Goal: Information Seeking & Learning: Understand process/instructions

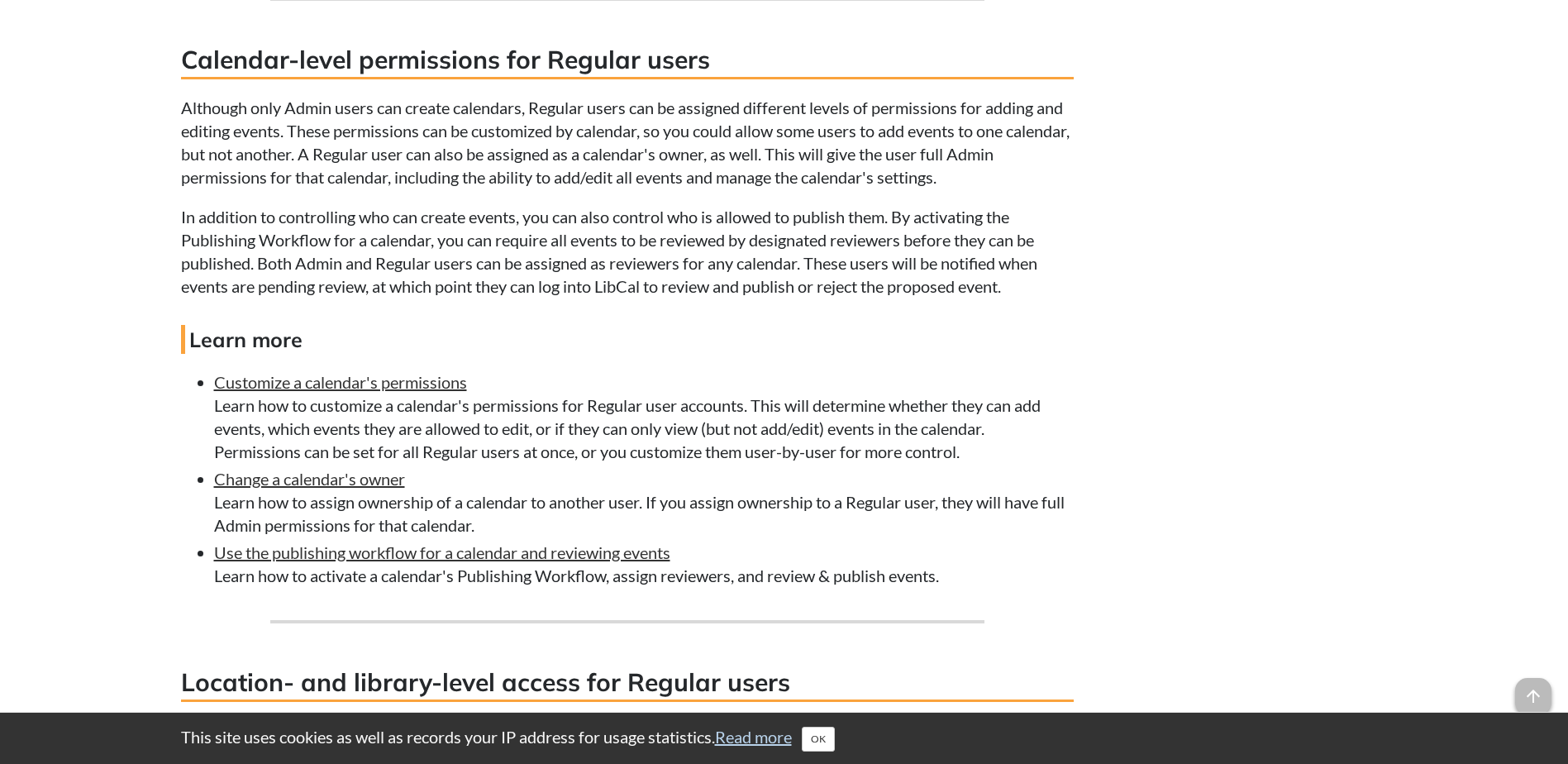
scroll to position [2480, 0]
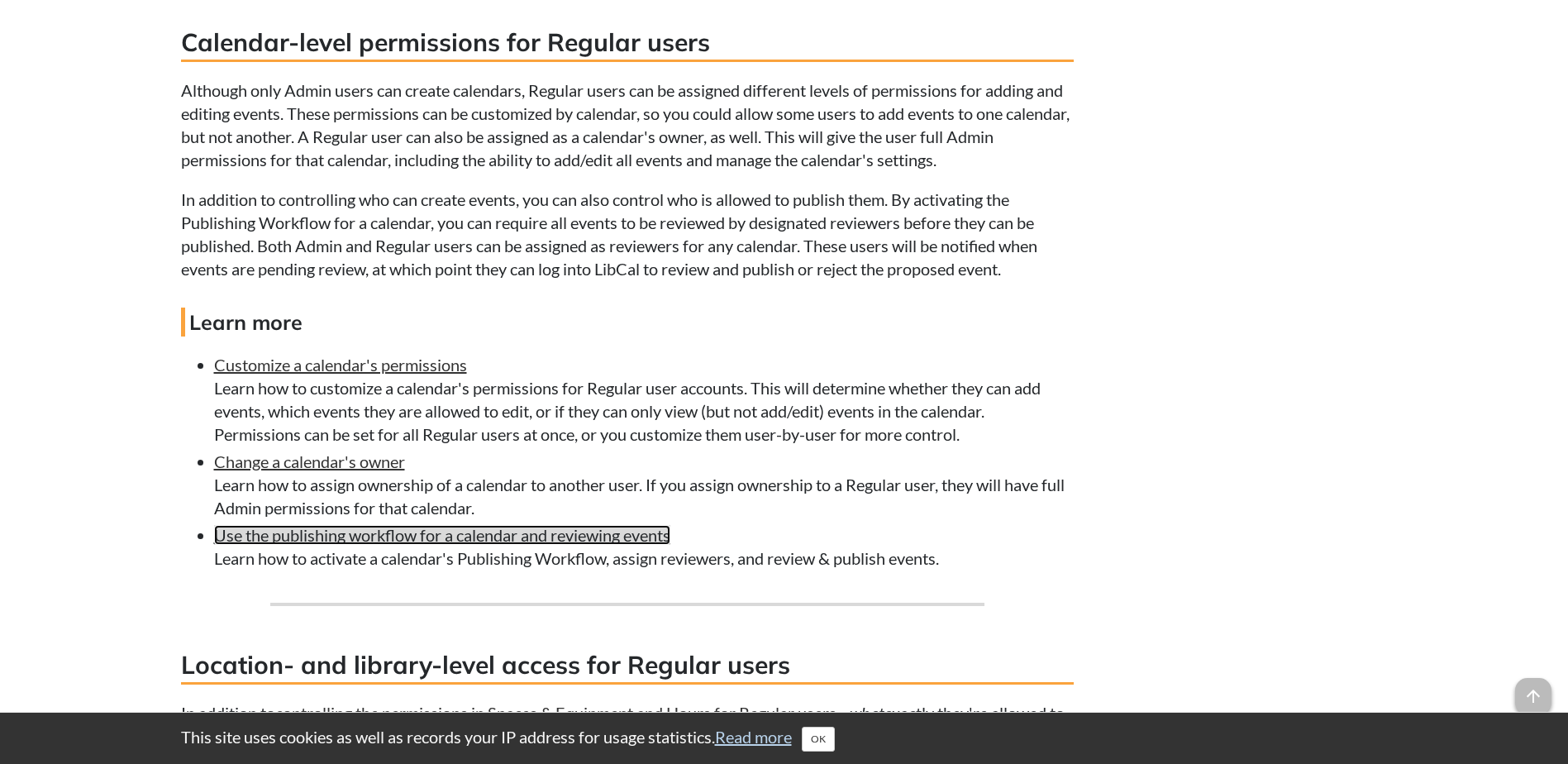
click at [465, 529] on link "Use the publishing workflow for a calendar and reviewing events" at bounding box center [442, 535] width 456 height 20
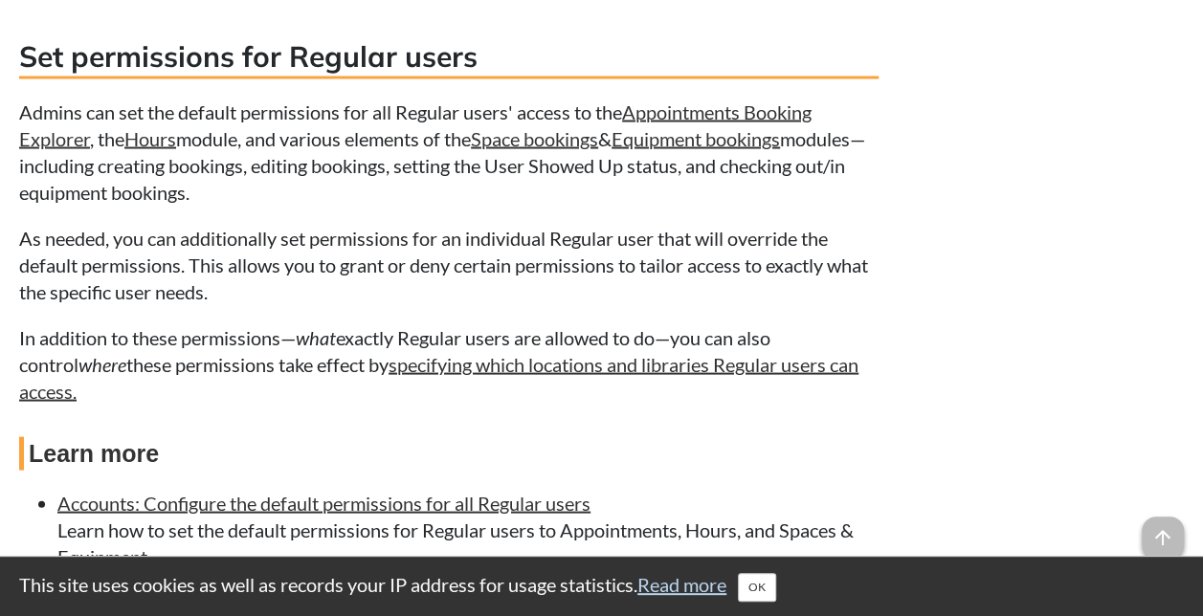
scroll to position [1665, 0]
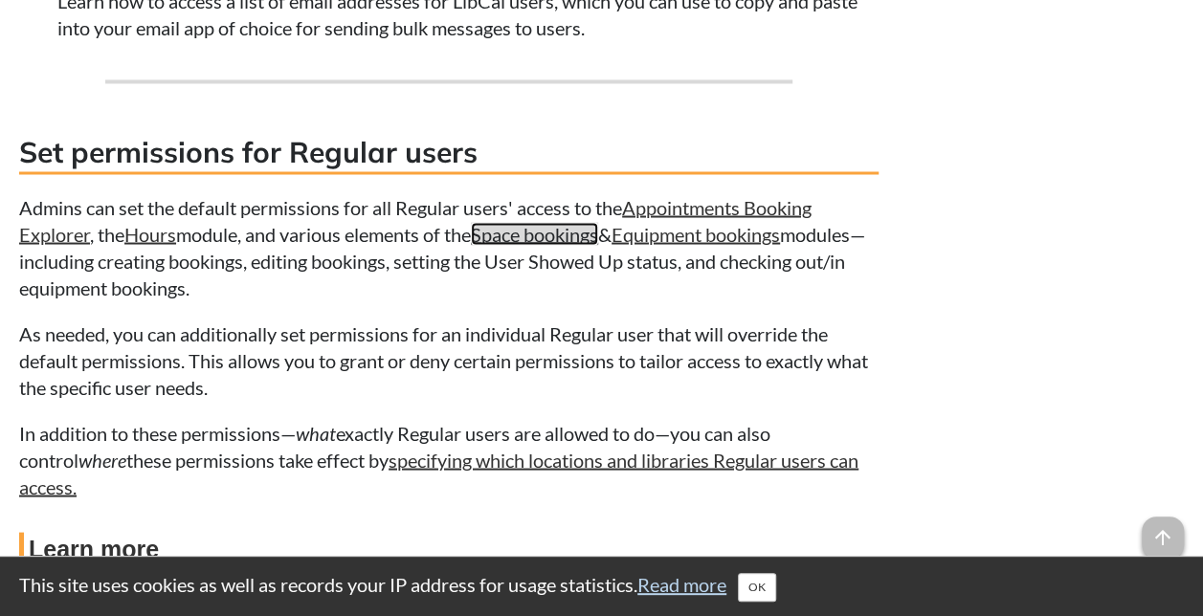
click at [527, 229] on link "Space bookings" at bounding box center [534, 233] width 127 height 23
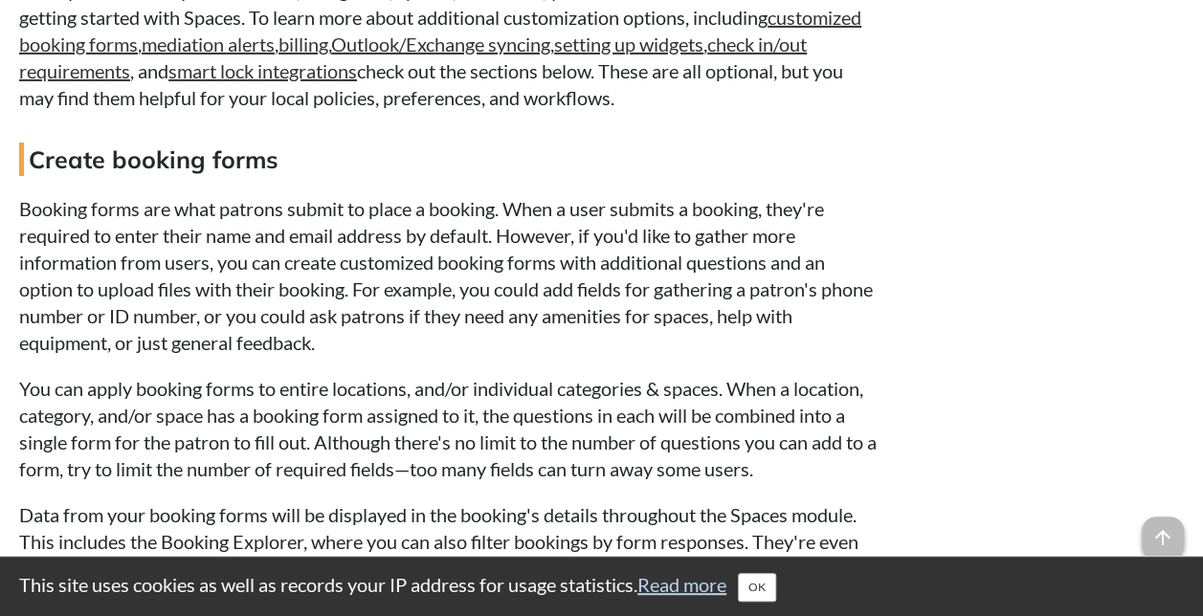
scroll to position [13969, 0]
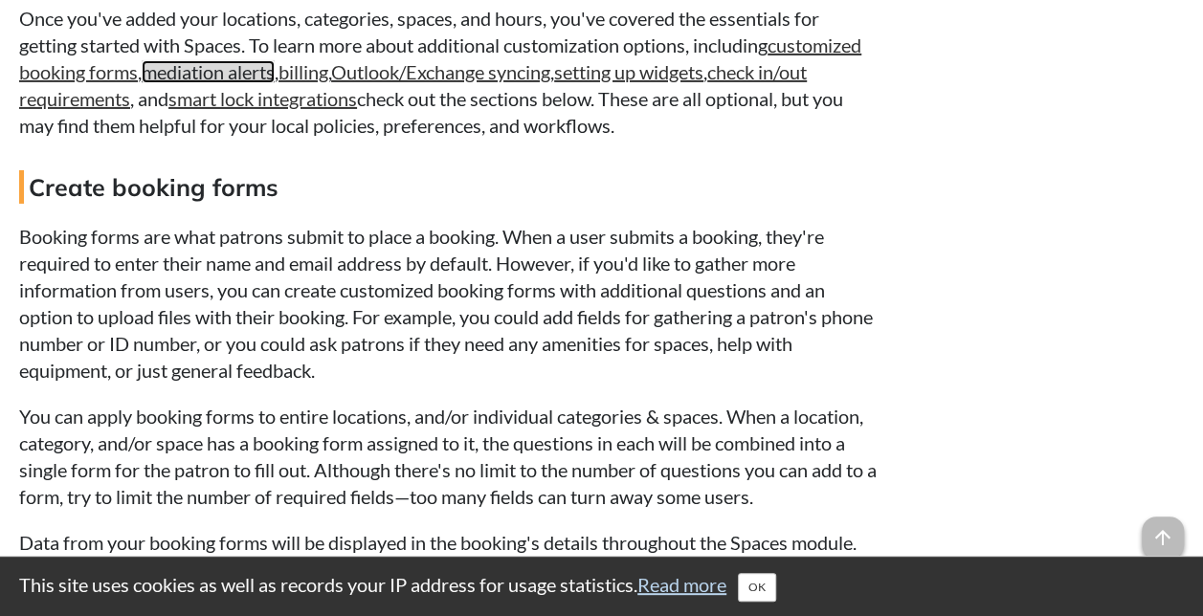
click at [275, 83] on link "mediation alerts" at bounding box center [208, 71] width 133 height 23
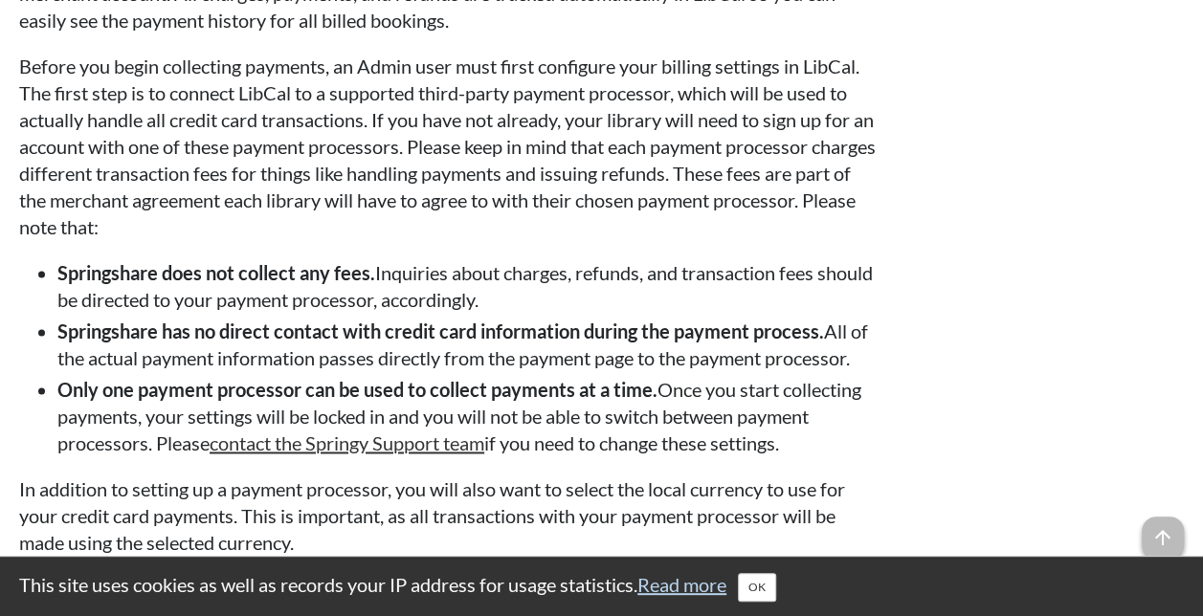
scroll to position [15186, 0]
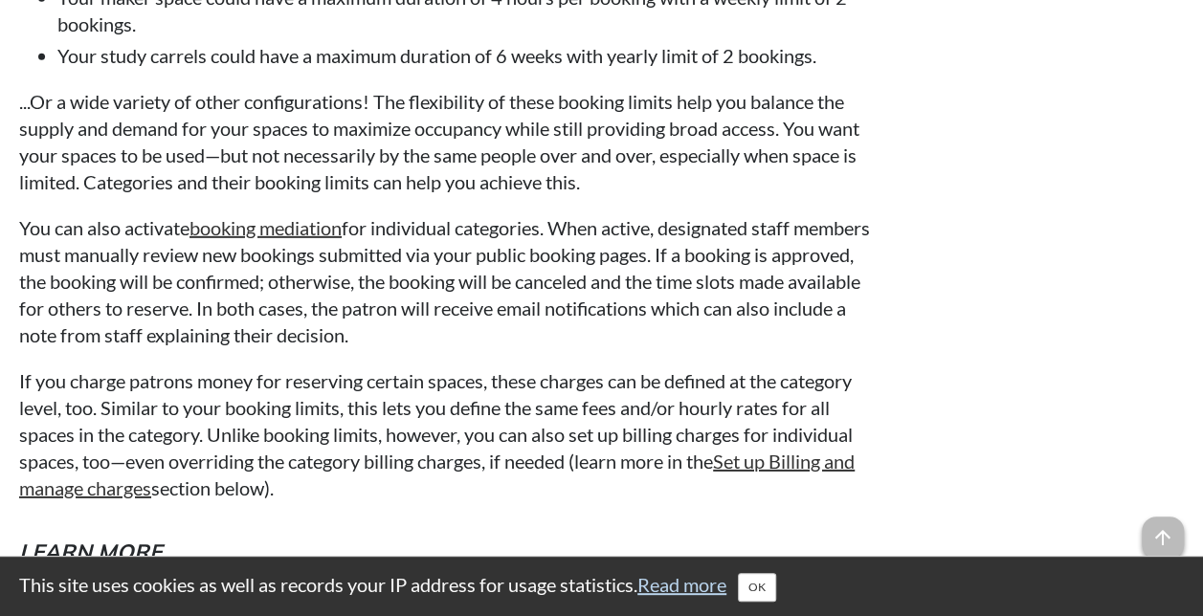
scroll to position [6384, 0]
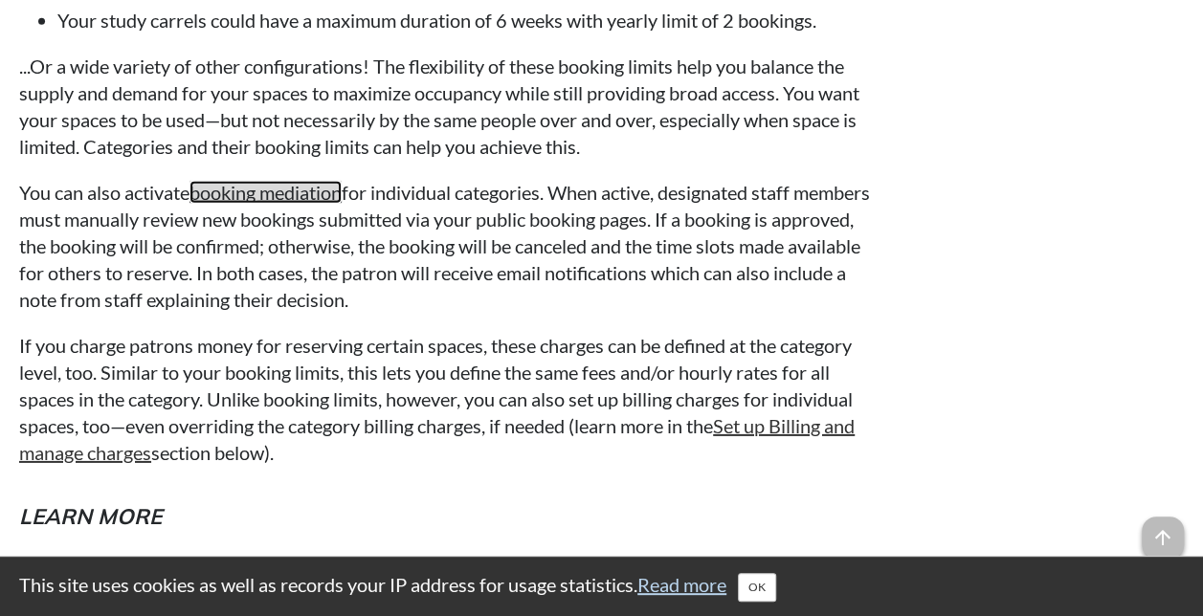
click at [320, 204] on link "booking mediation" at bounding box center [265, 192] width 152 height 23
